Goal: Task Accomplishment & Management: Complete application form

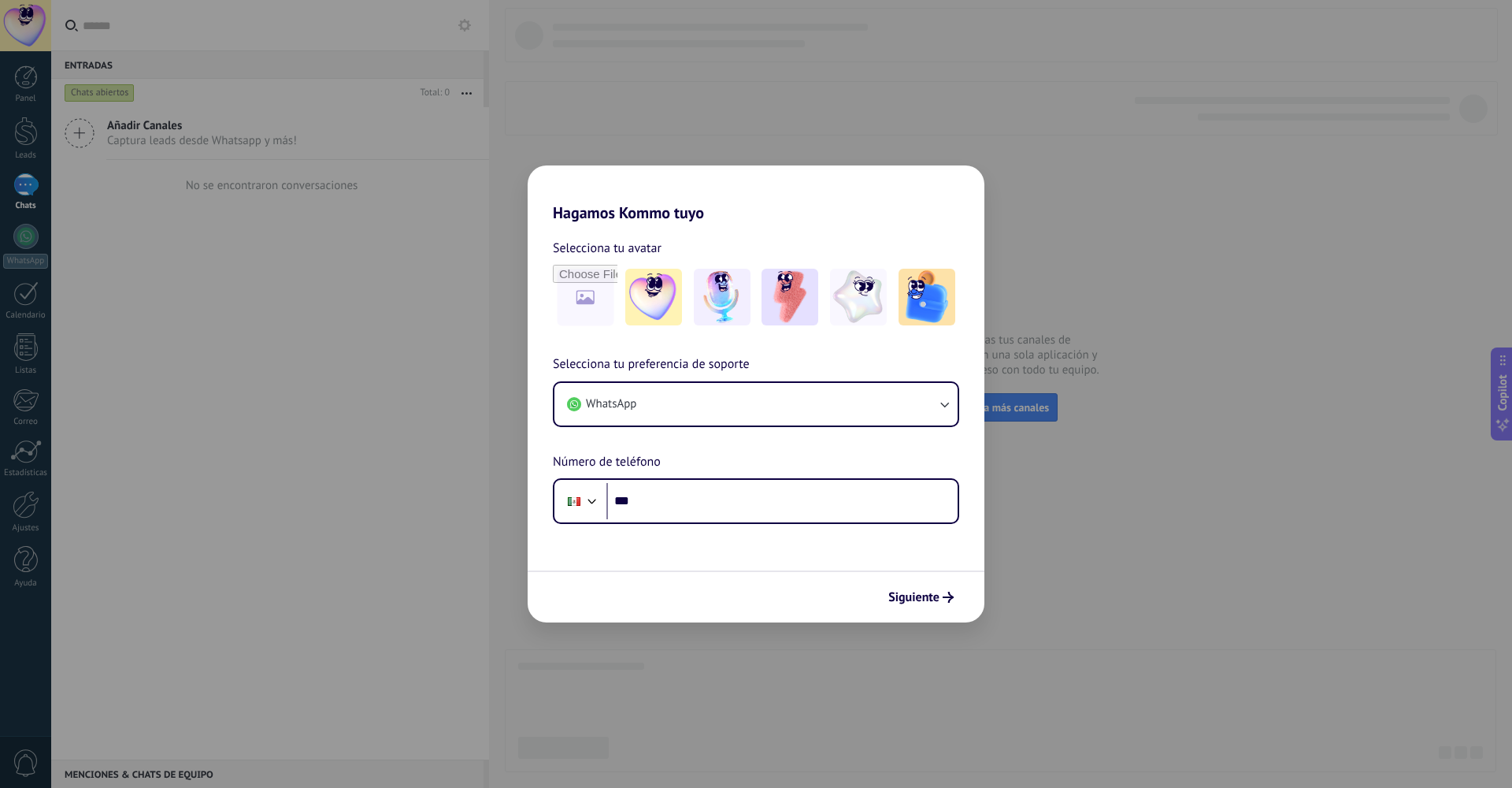
click at [354, 423] on div "Hagamos Kommo tuyo Selecciona tu avatar Selecciona tu preferencia de soporte Wh…" at bounding box center [756, 394] width 1512 height 788
click at [920, 575] on div "Siguiente" at bounding box center [756, 597] width 457 height 52
click at [925, 593] on span "Siguiente" at bounding box center [914, 597] width 51 height 11
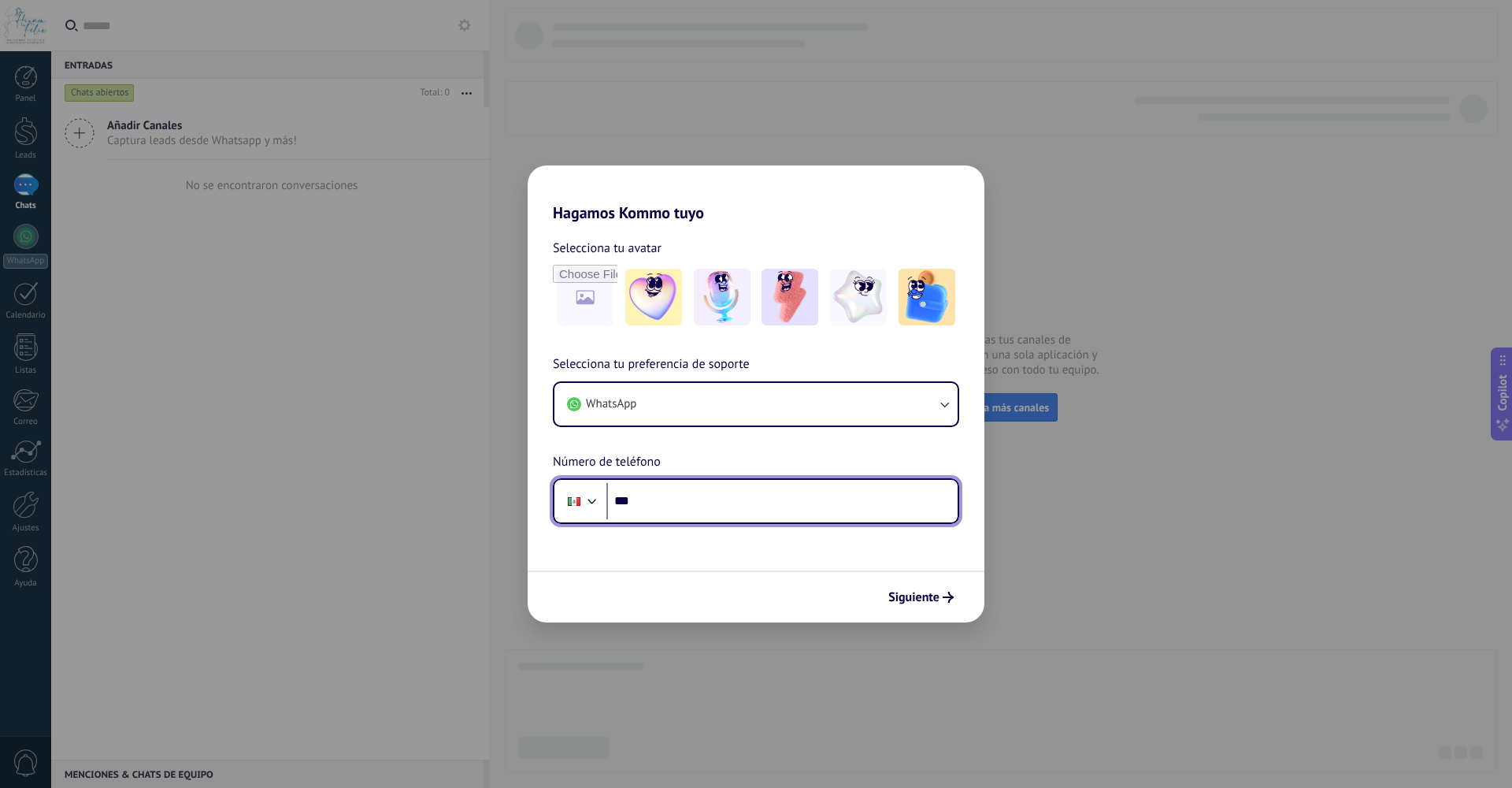
click at [721, 503] on input "***" at bounding box center [782, 502] width 351 height 36
type input "**********"
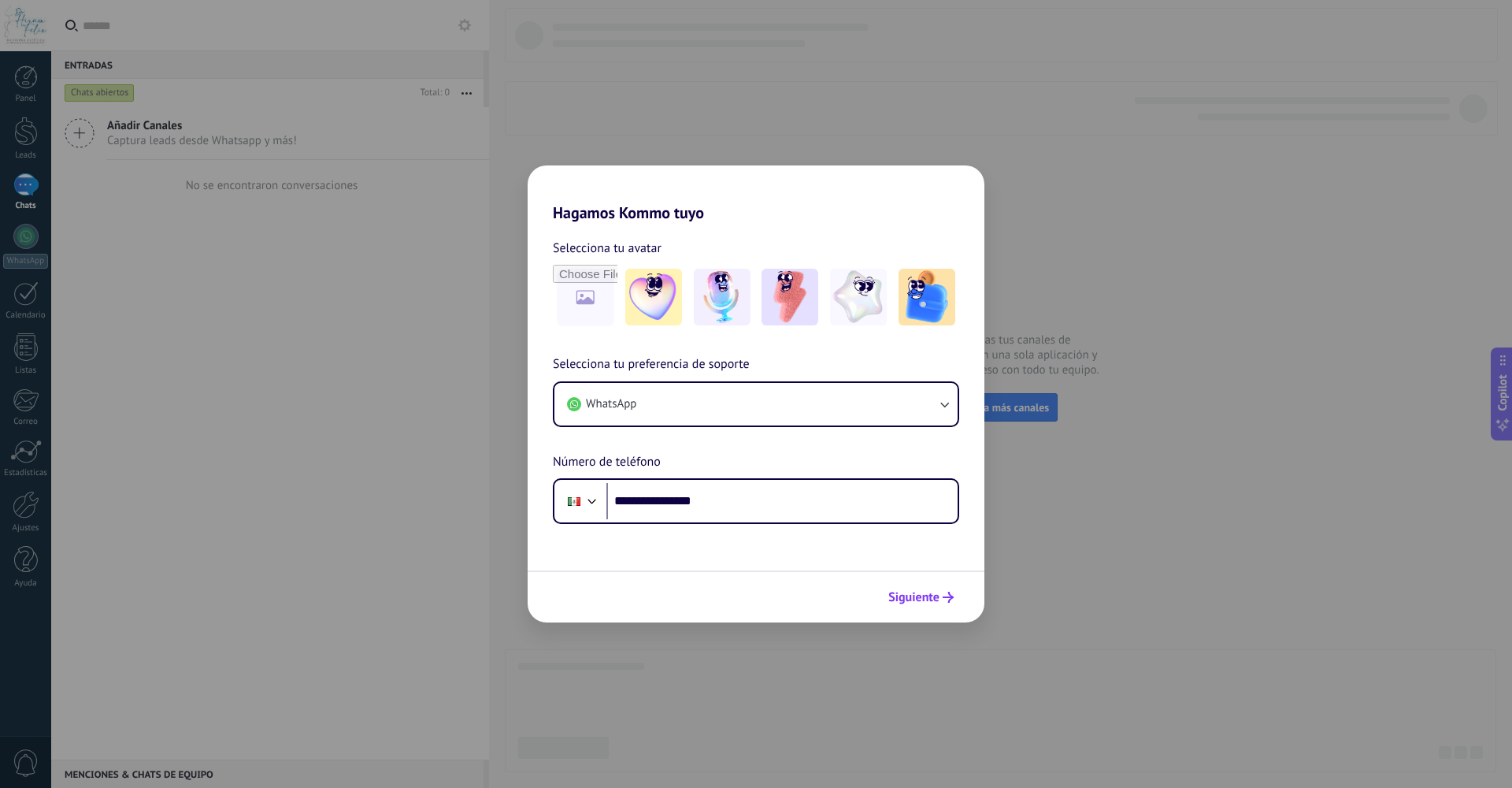
click at [894, 597] on span "Siguiente" at bounding box center [914, 597] width 51 height 11
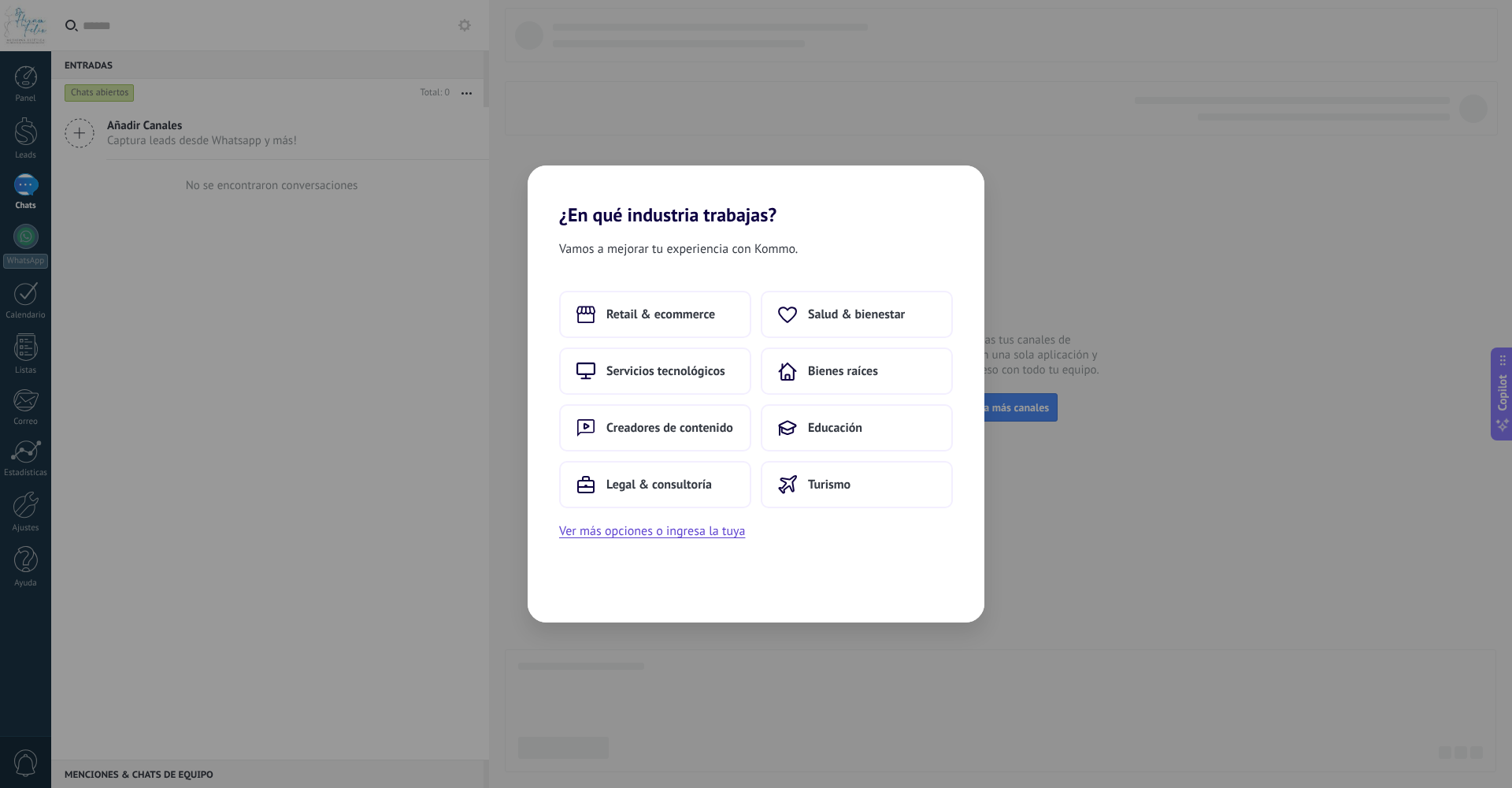
click at [809, 87] on div "¿En qué industria trabajas? Vamos a mejorar tu experiencia con Kommo. Retail & …" at bounding box center [756, 394] width 1512 height 788
click at [853, 304] on button "Salud & bienestar" at bounding box center [856, 315] width 192 height 47
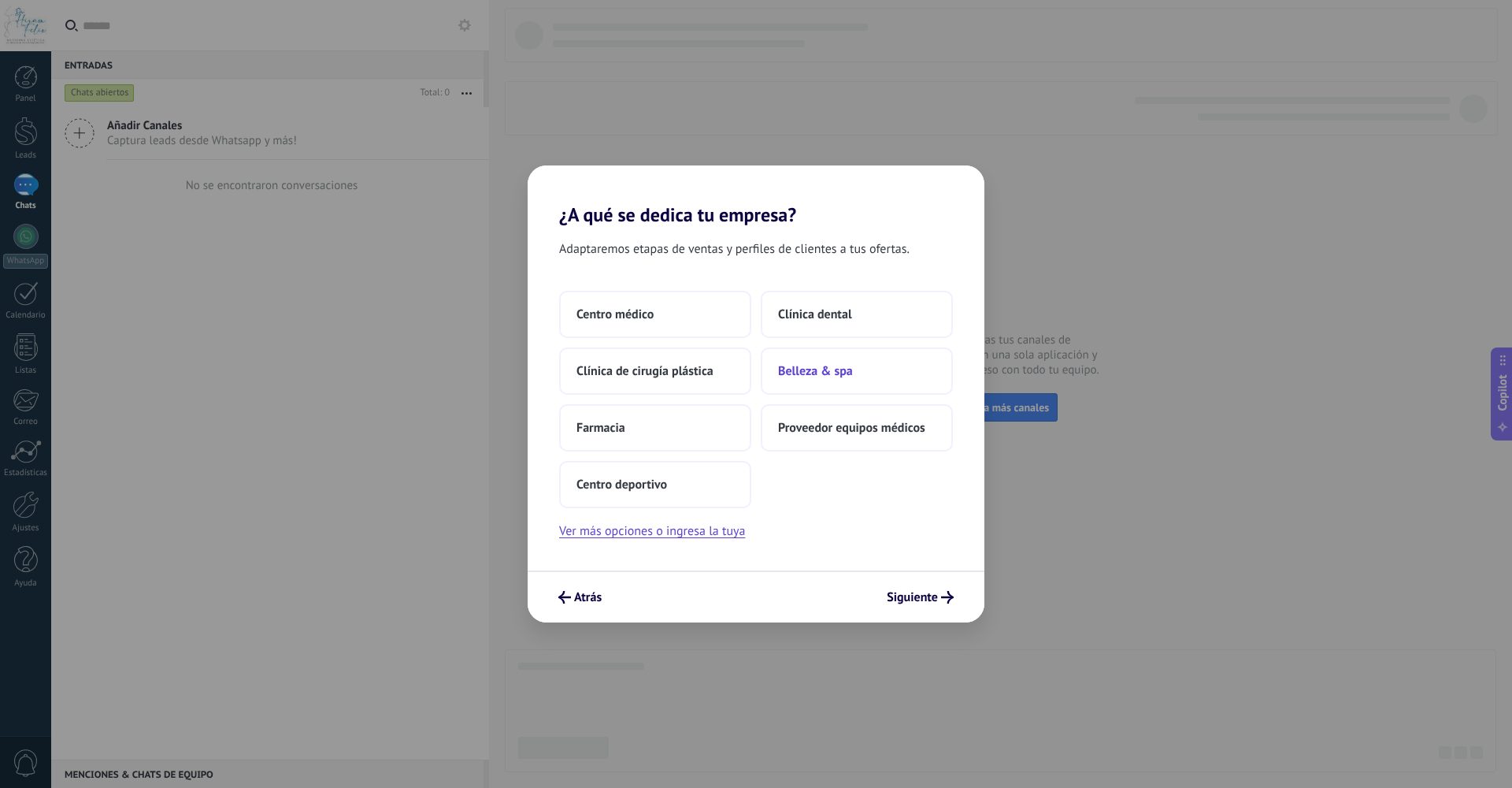
click at [846, 380] on button "Belleza & spa" at bounding box center [856, 371] width 192 height 47
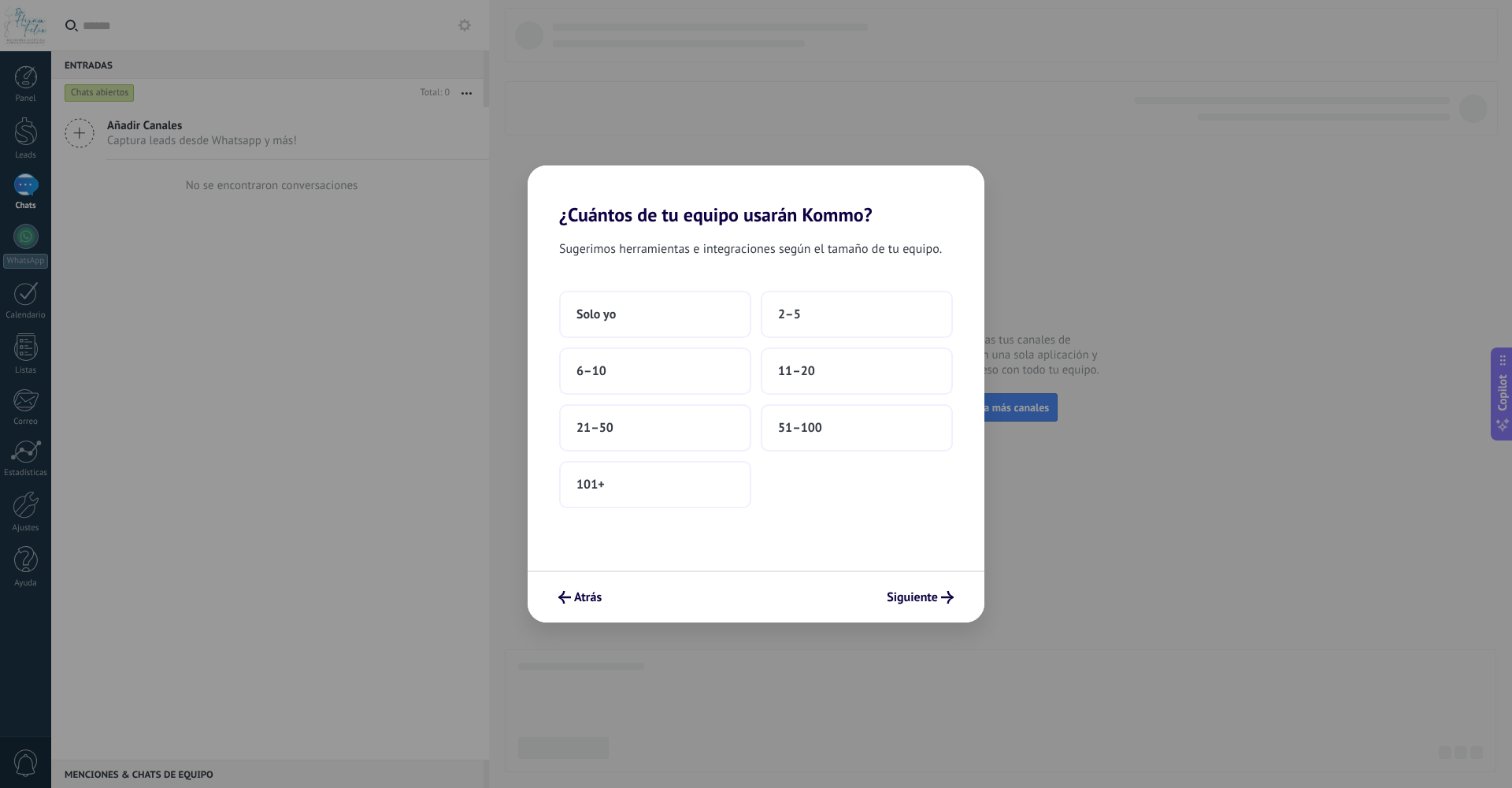
click at [777, 287] on div "Sugerimos herramientas e integraciones según el tamaño de tu equipo. Solo yo 2–…" at bounding box center [756, 398] width 457 height 344
click at [796, 315] on span "2–5" at bounding box center [789, 314] width 23 height 16
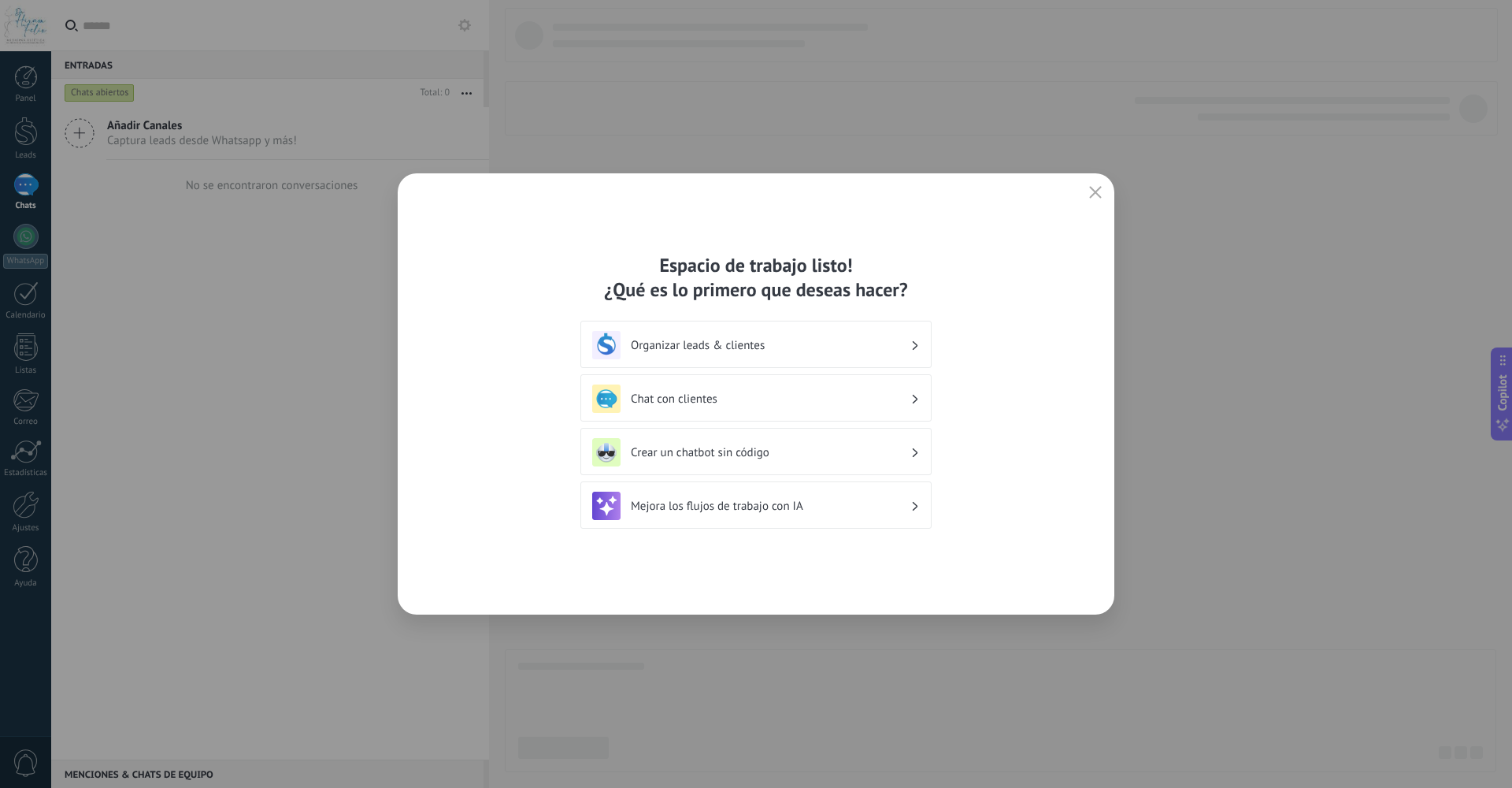
click at [762, 345] on h3 "Organizar leads & clientes" at bounding box center [771, 345] width 280 height 15
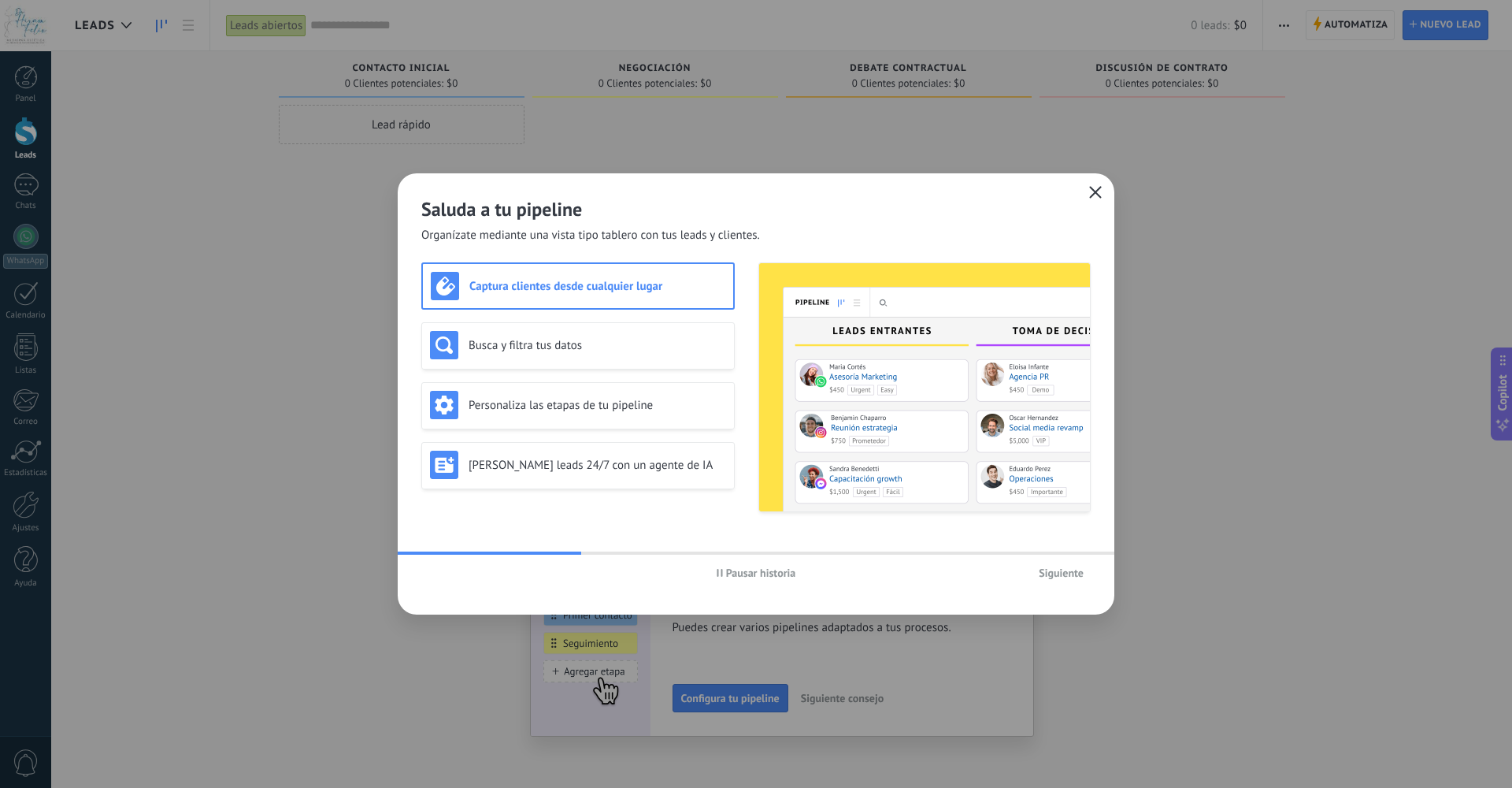
click at [1092, 192] on icon "button" at bounding box center [1096, 192] width 13 height 13
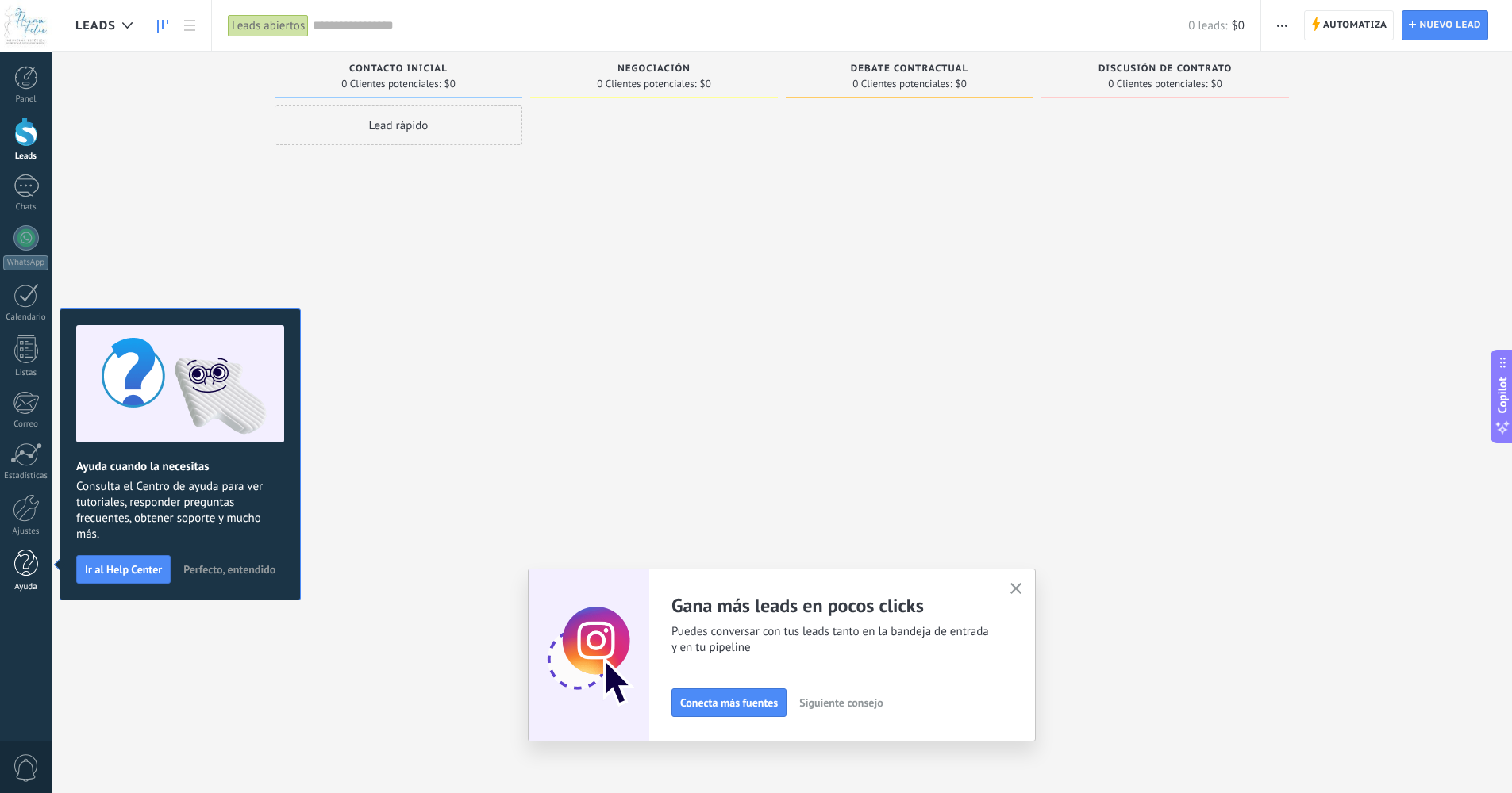
click at [29, 557] on div at bounding box center [26, 563] width 24 height 28
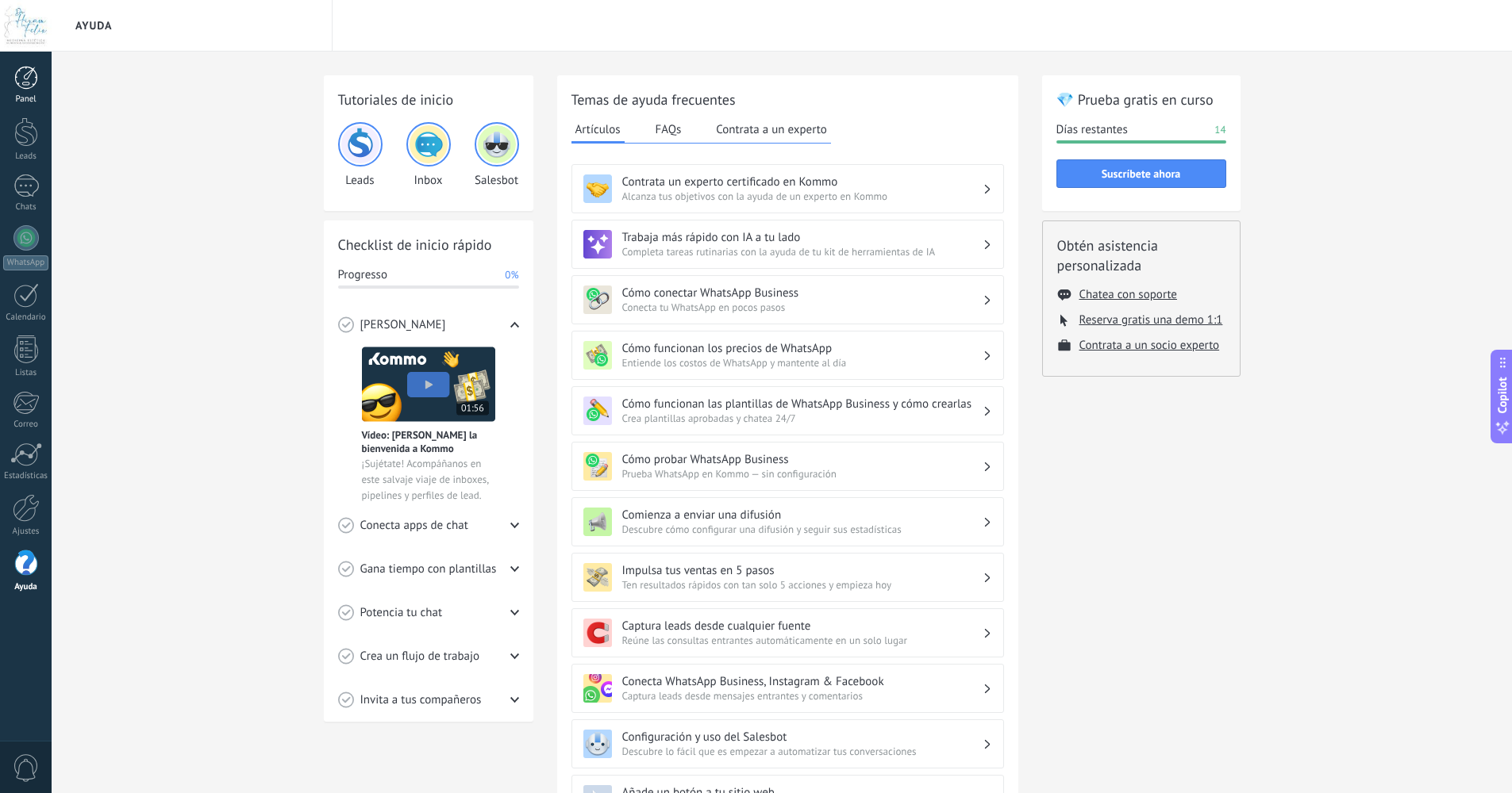
click at [6, 78] on link "Panel" at bounding box center [25, 85] width 52 height 39
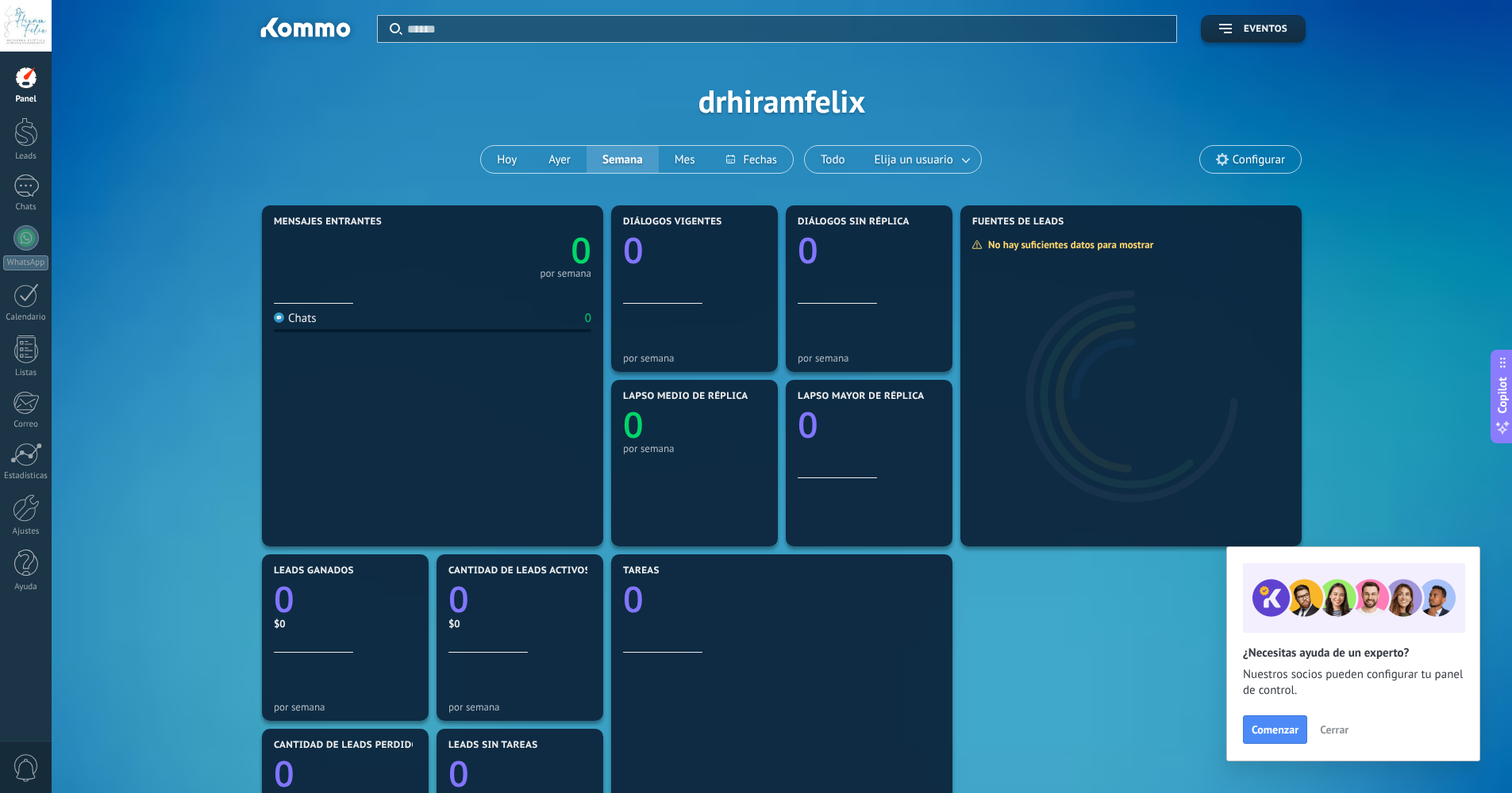
click at [1219, 162] on use at bounding box center [1222, 159] width 13 height 13
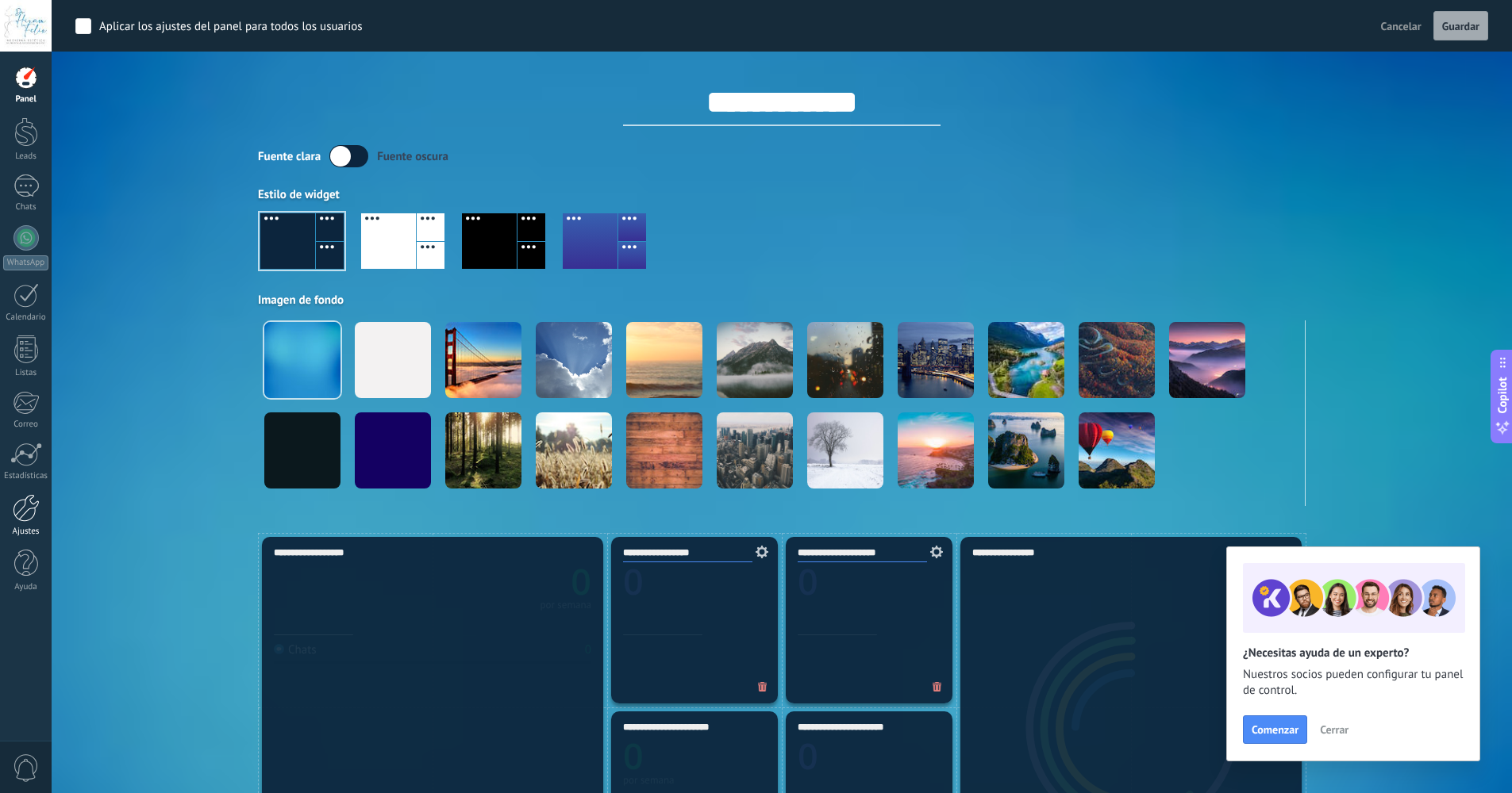
click at [24, 520] on div at bounding box center [26, 508] width 27 height 28
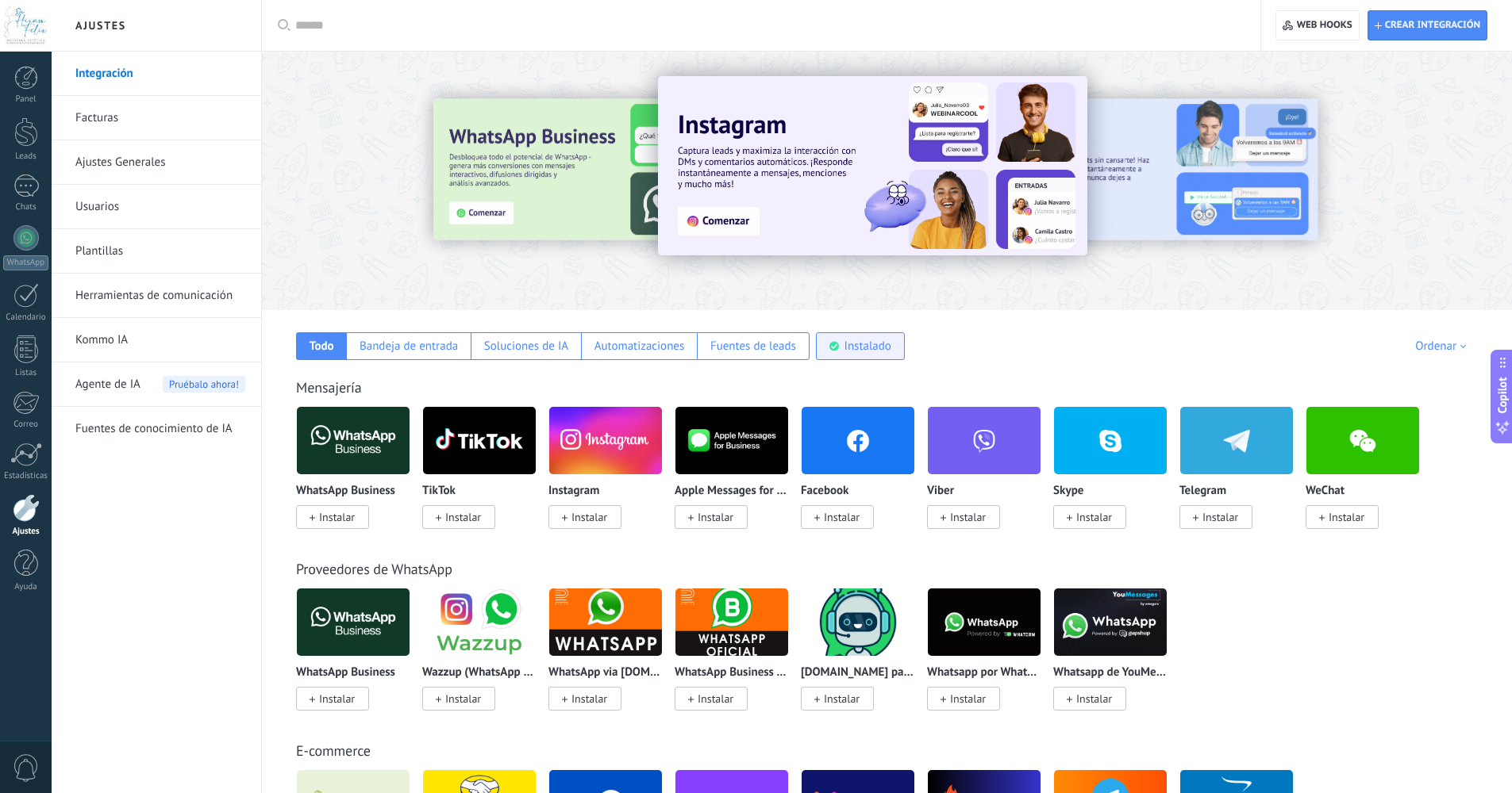
click at [861, 356] on div "Instalado" at bounding box center [860, 346] width 89 height 28
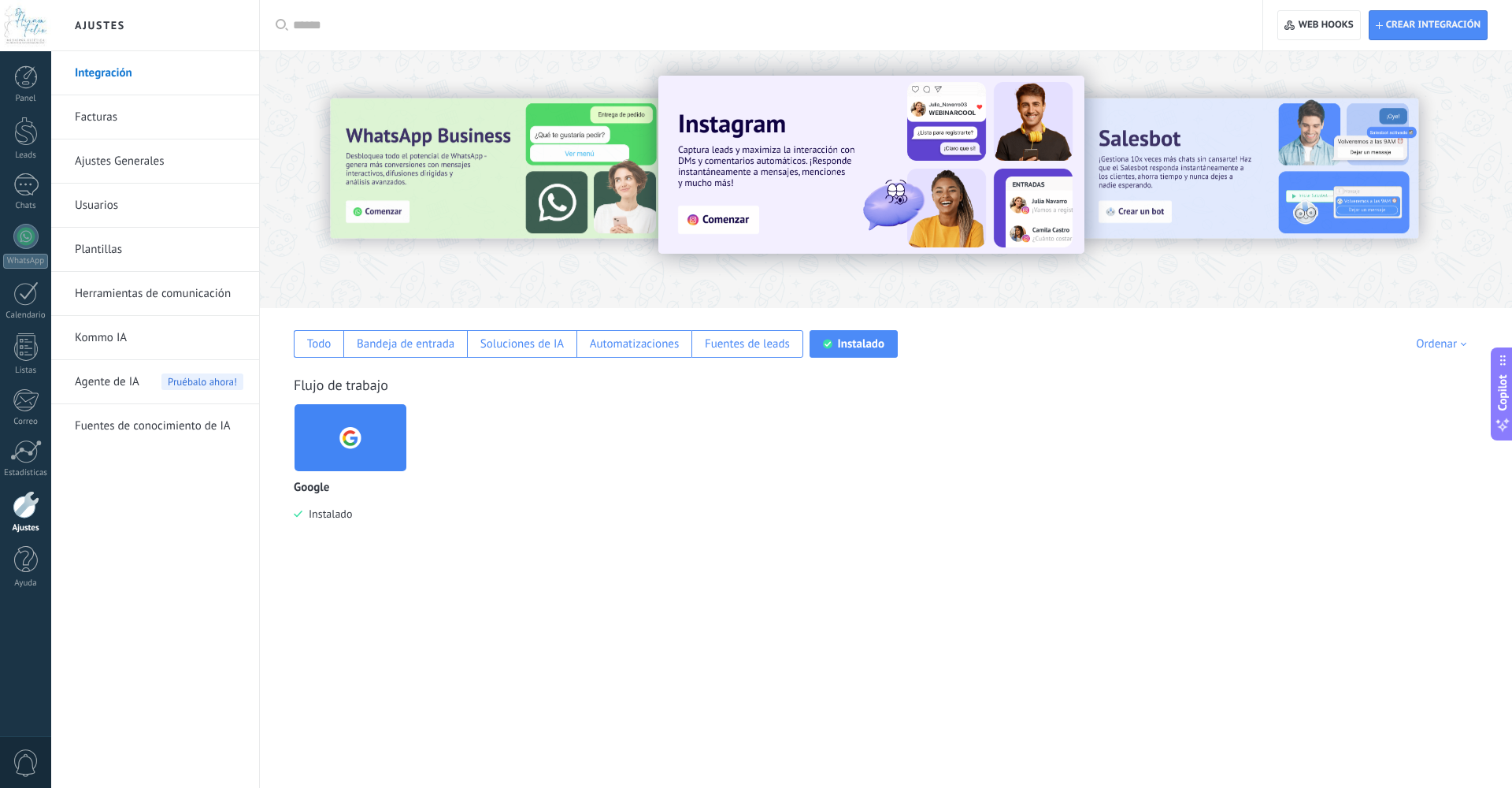
click at [904, 474] on div "Google Instalado" at bounding box center [894, 474] width 1201 height 141
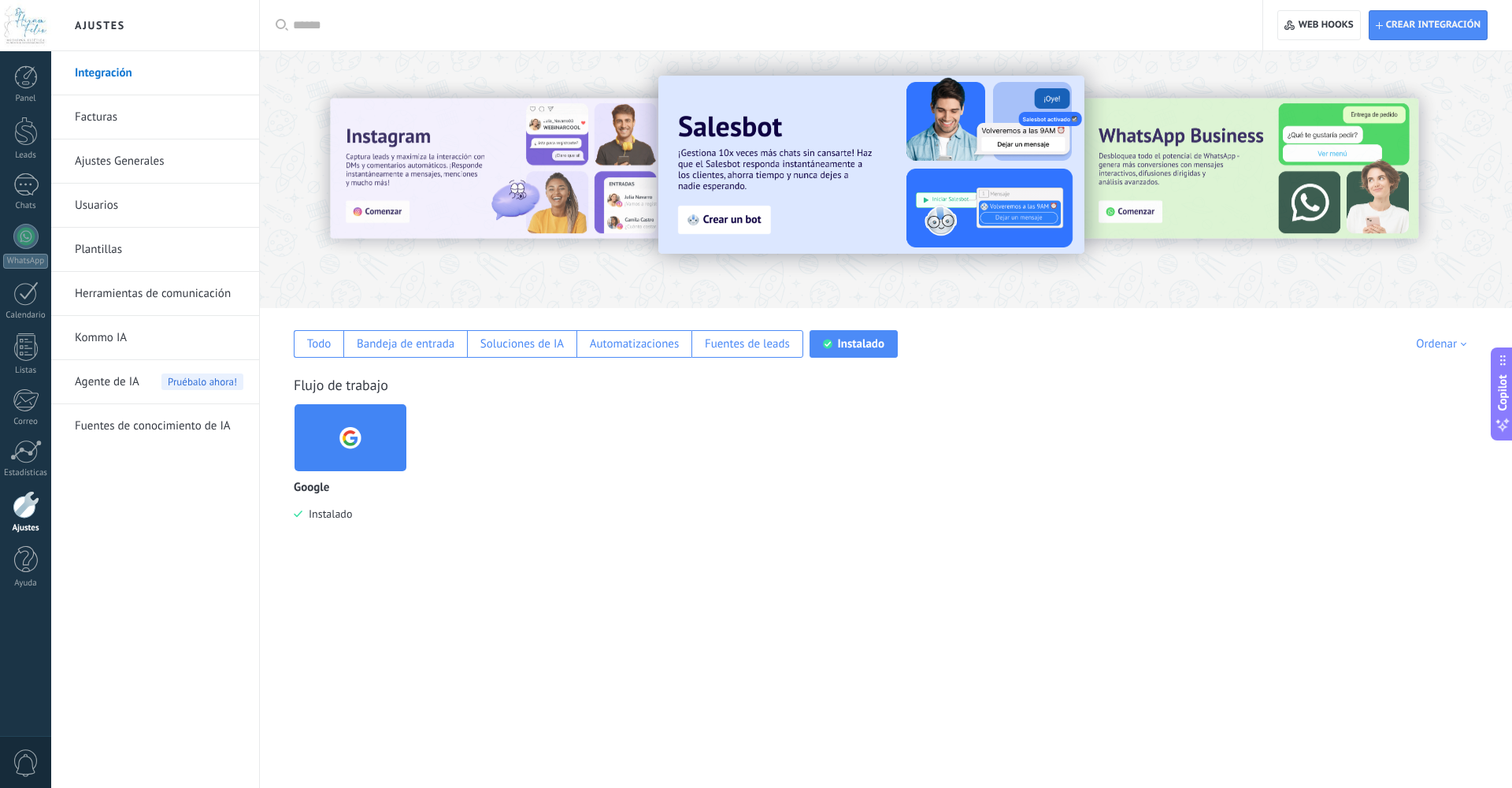
click at [847, 343] on div "Instalado" at bounding box center [861, 343] width 47 height 15
click at [320, 345] on div "Todo" at bounding box center [319, 343] width 25 height 15
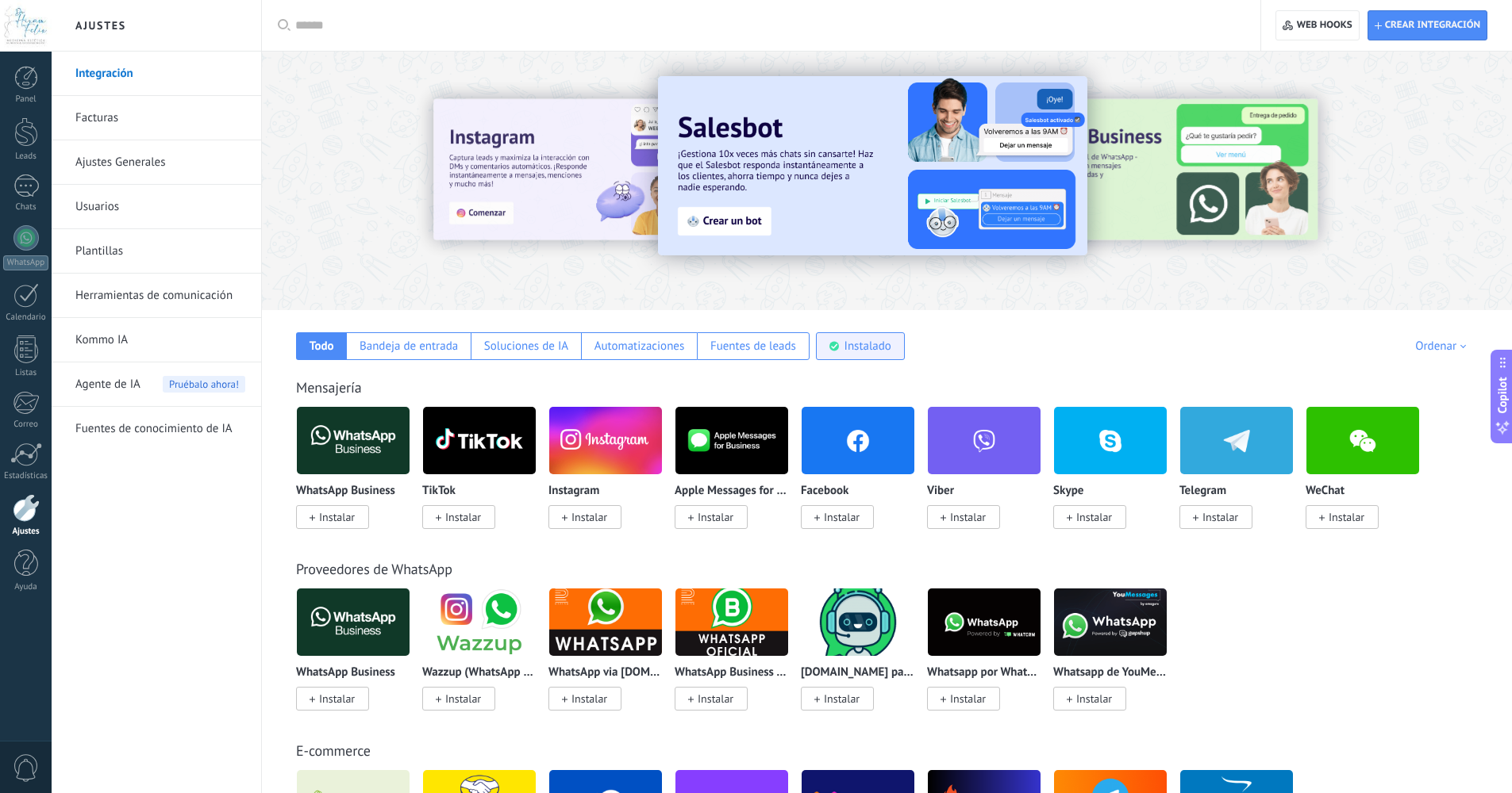
click at [875, 347] on div "Instalado" at bounding box center [868, 346] width 47 height 15
